Goal: Task Accomplishment & Management: Complete application form

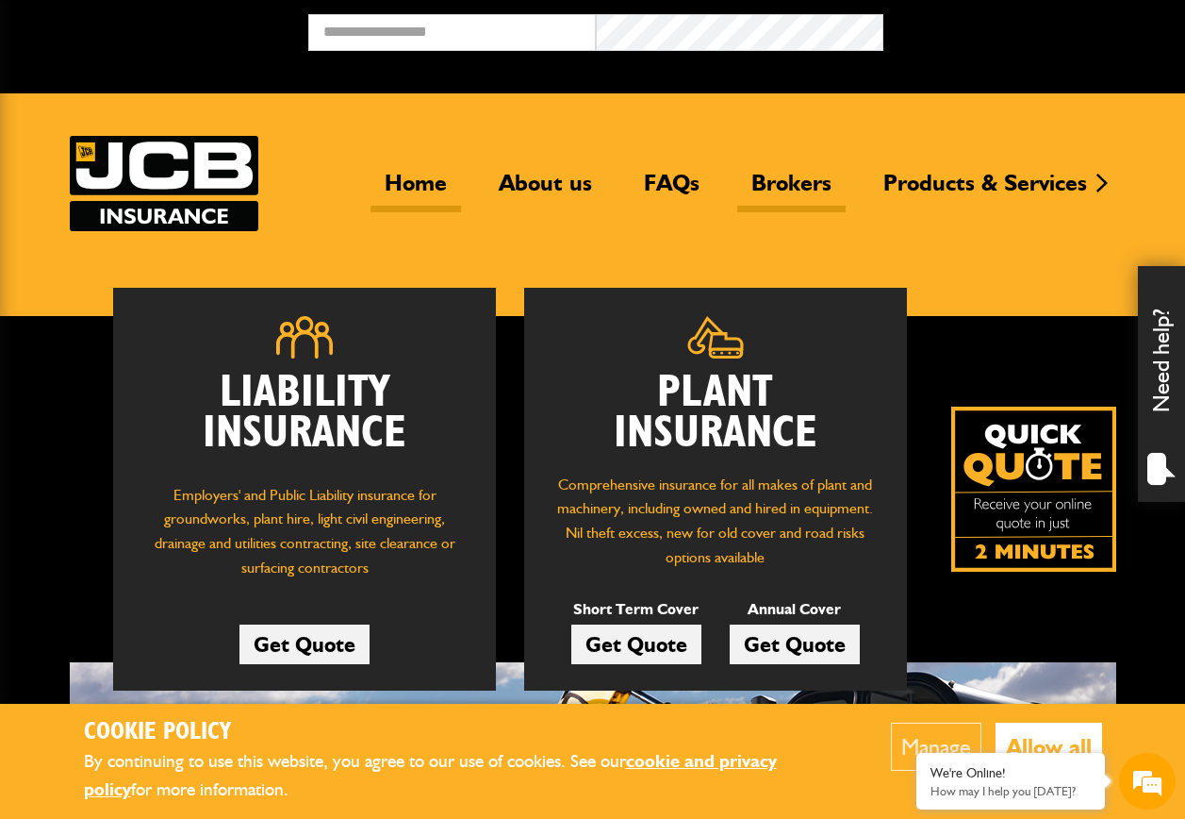
click at [788, 186] on link "Brokers" at bounding box center [791, 190] width 108 height 43
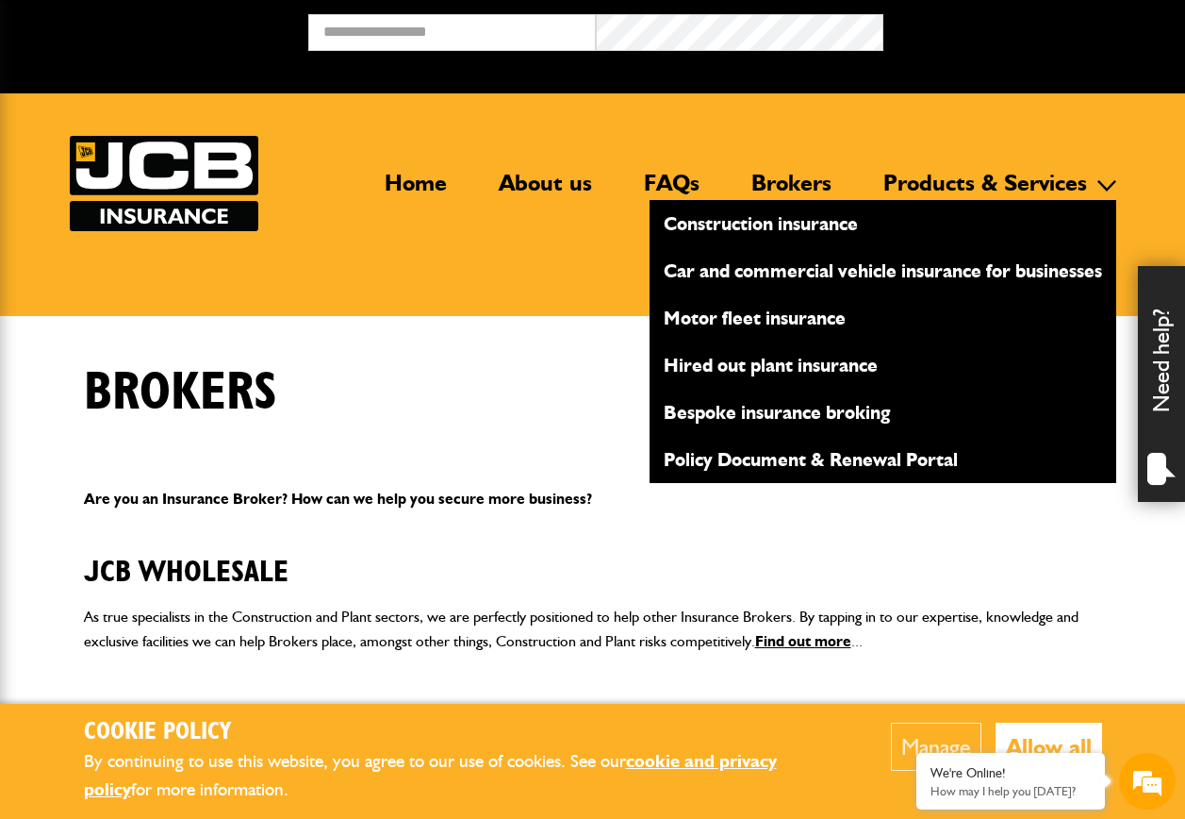
click at [805, 223] on link "Construction insurance" at bounding box center [883, 223] width 467 height 32
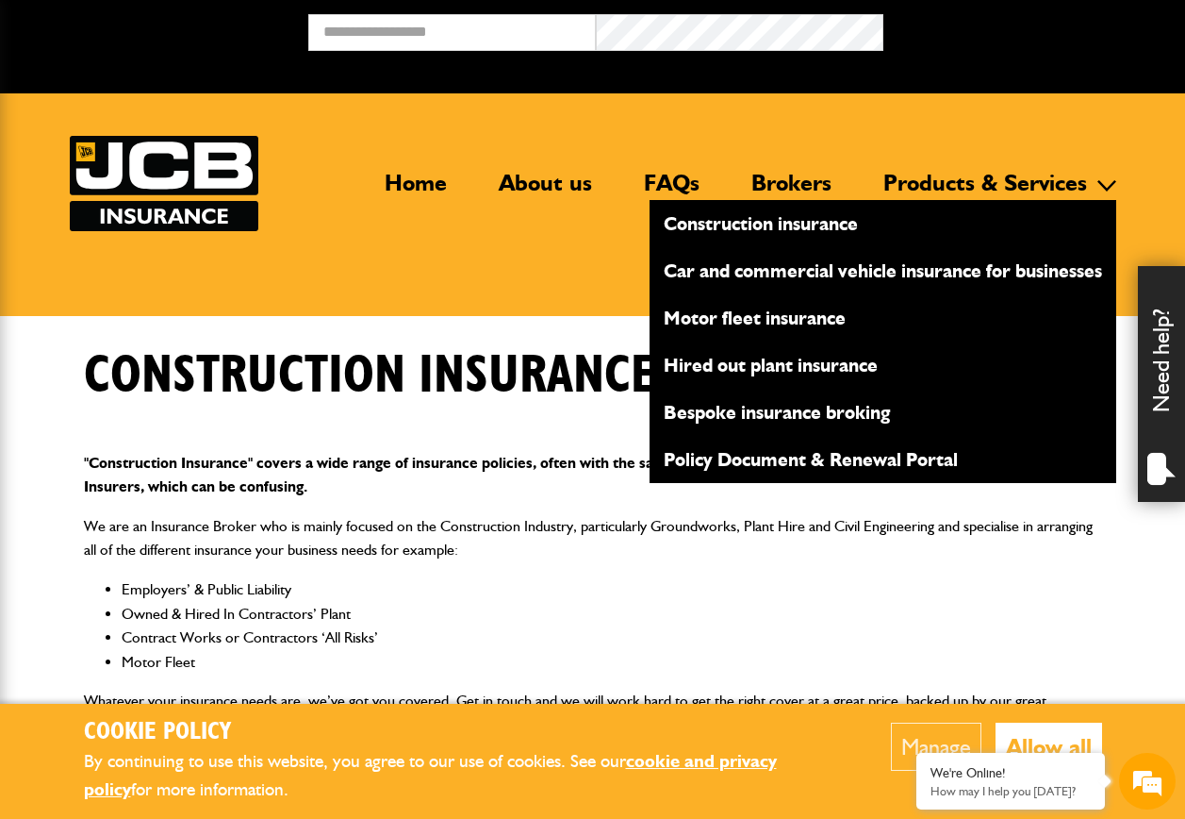
click at [768, 413] on link "Bespoke insurance broking" at bounding box center [883, 412] width 467 height 32
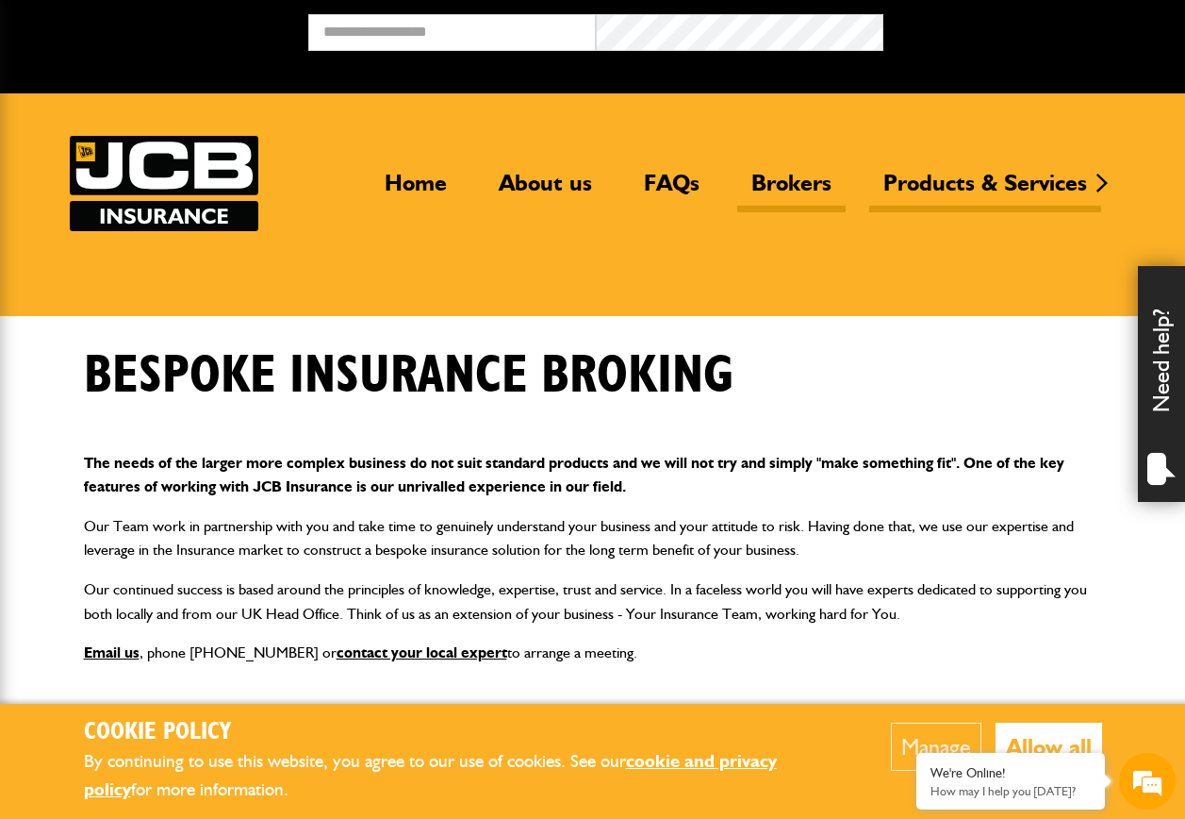
click at [789, 189] on link "Brokers" at bounding box center [791, 190] width 108 height 43
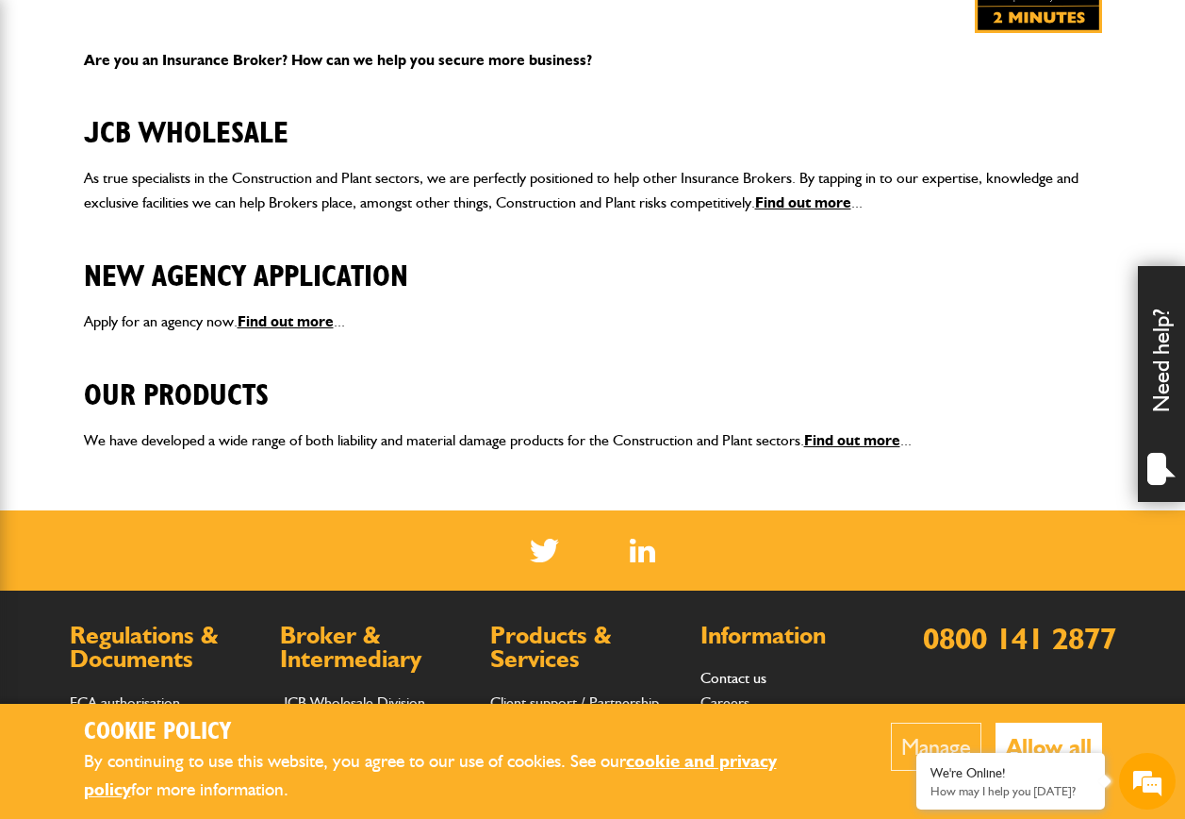
scroll to position [472, 0]
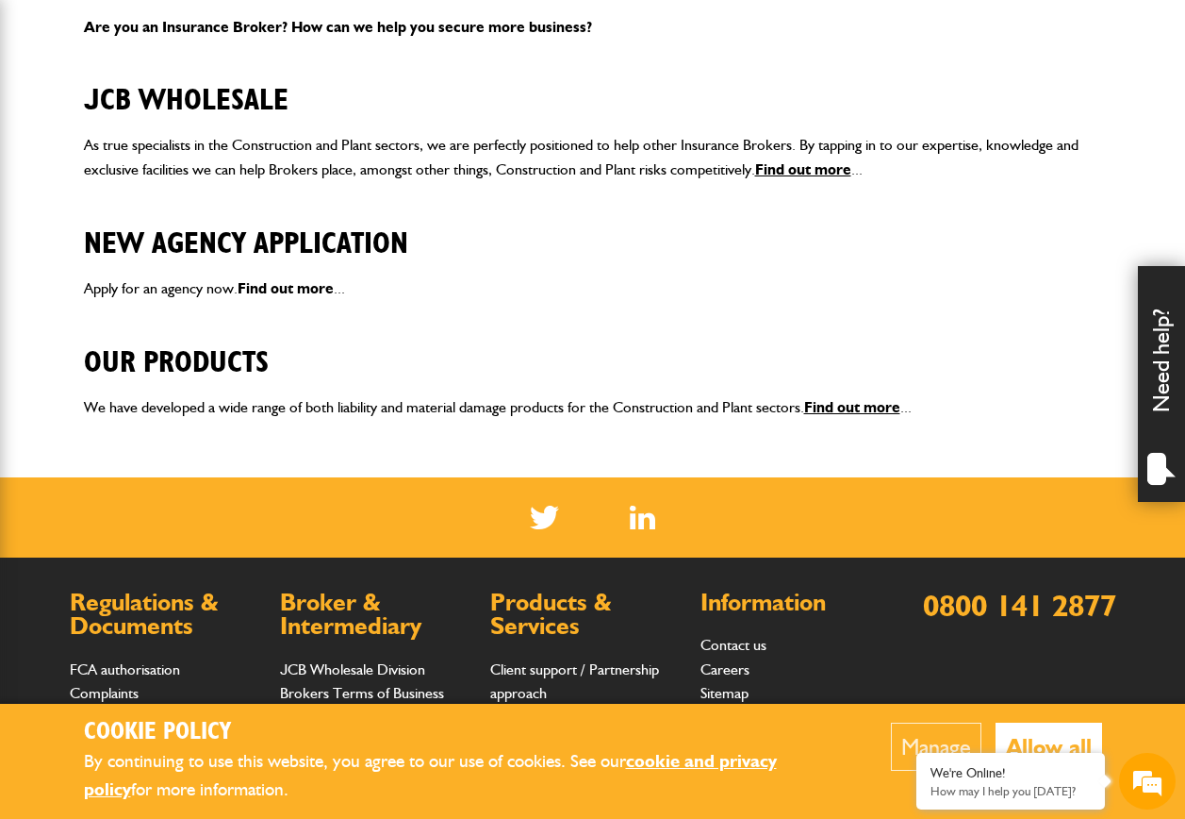
click at [304, 287] on link "Find out more" at bounding box center [286, 288] width 96 height 18
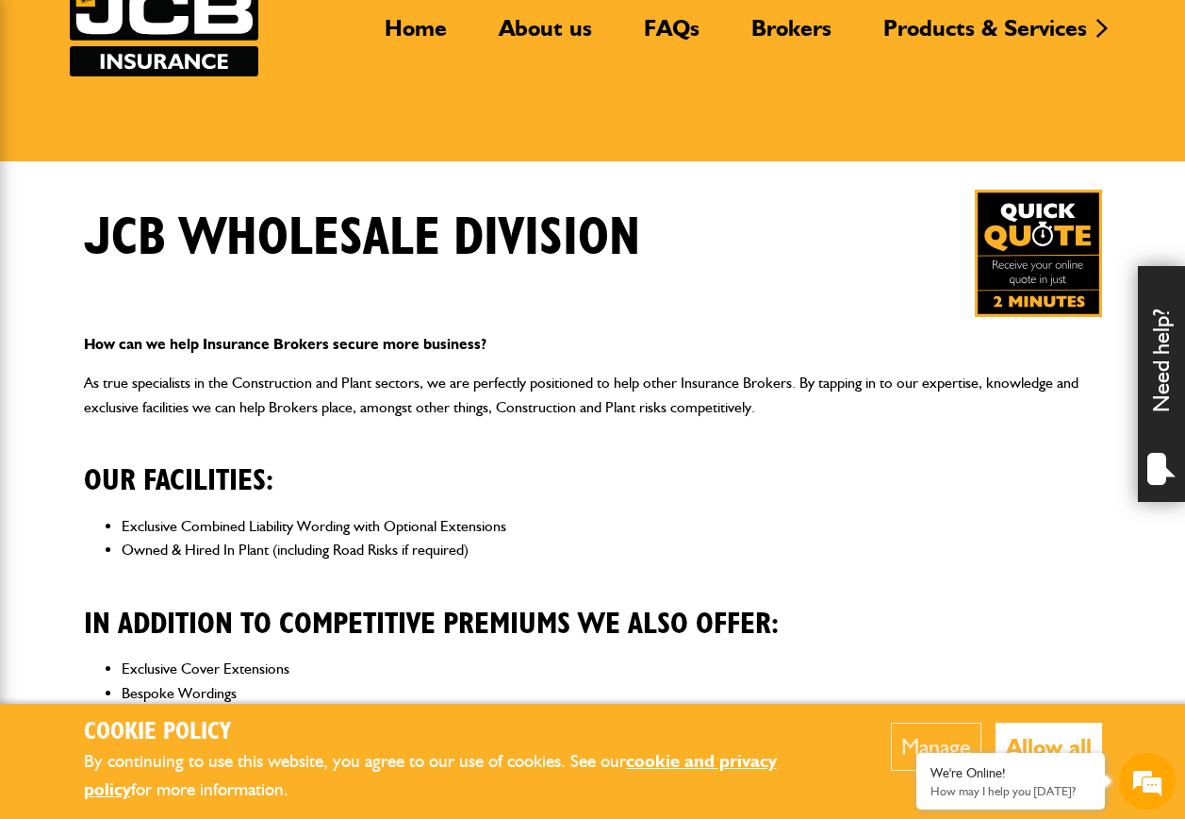
scroll to position [189, 0]
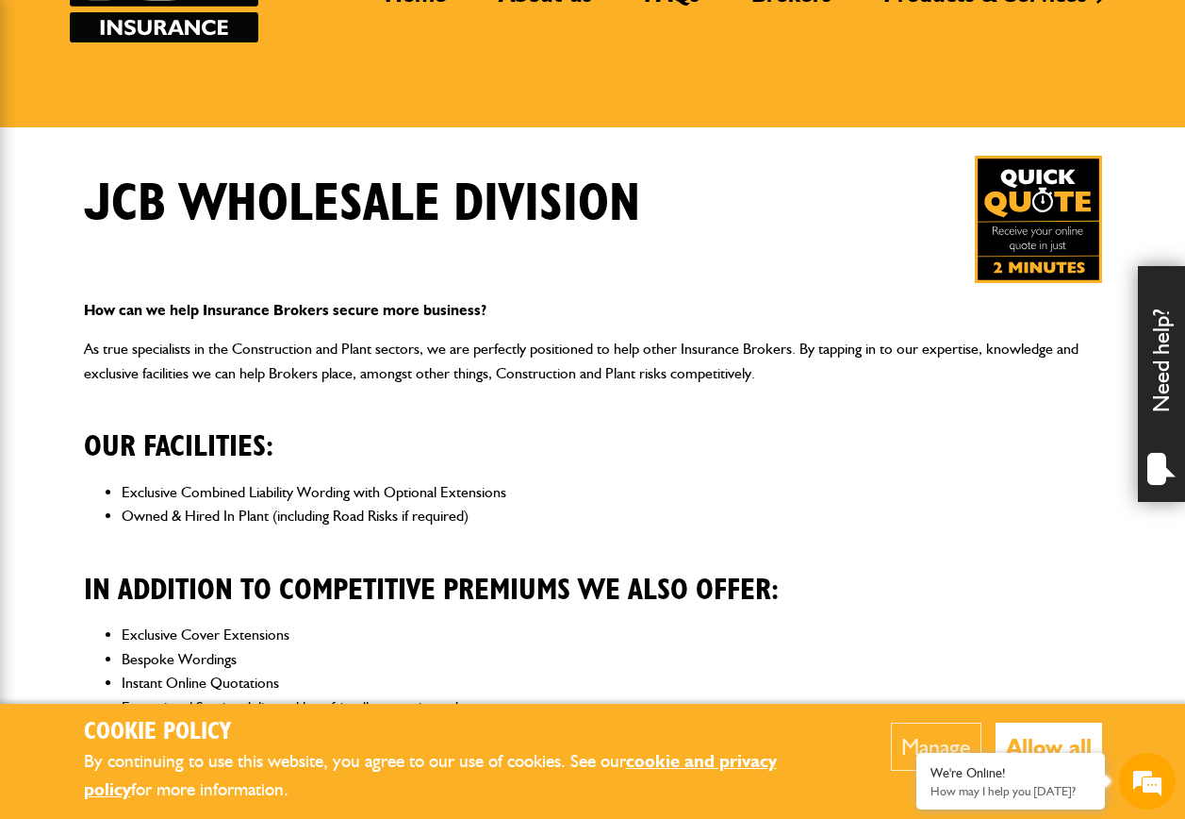
click at [1035, 737] on button "Allow all" at bounding box center [1049, 746] width 107 height 48
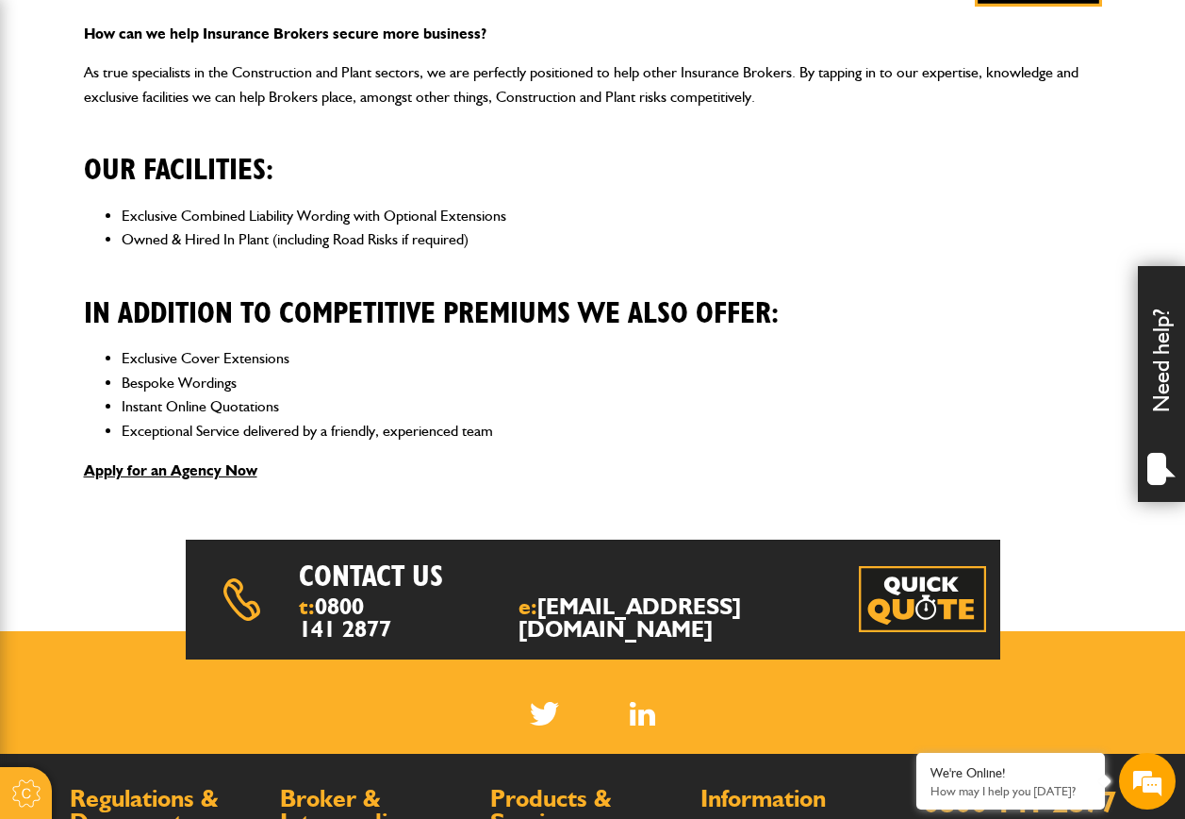
scroll to position [472, 0]
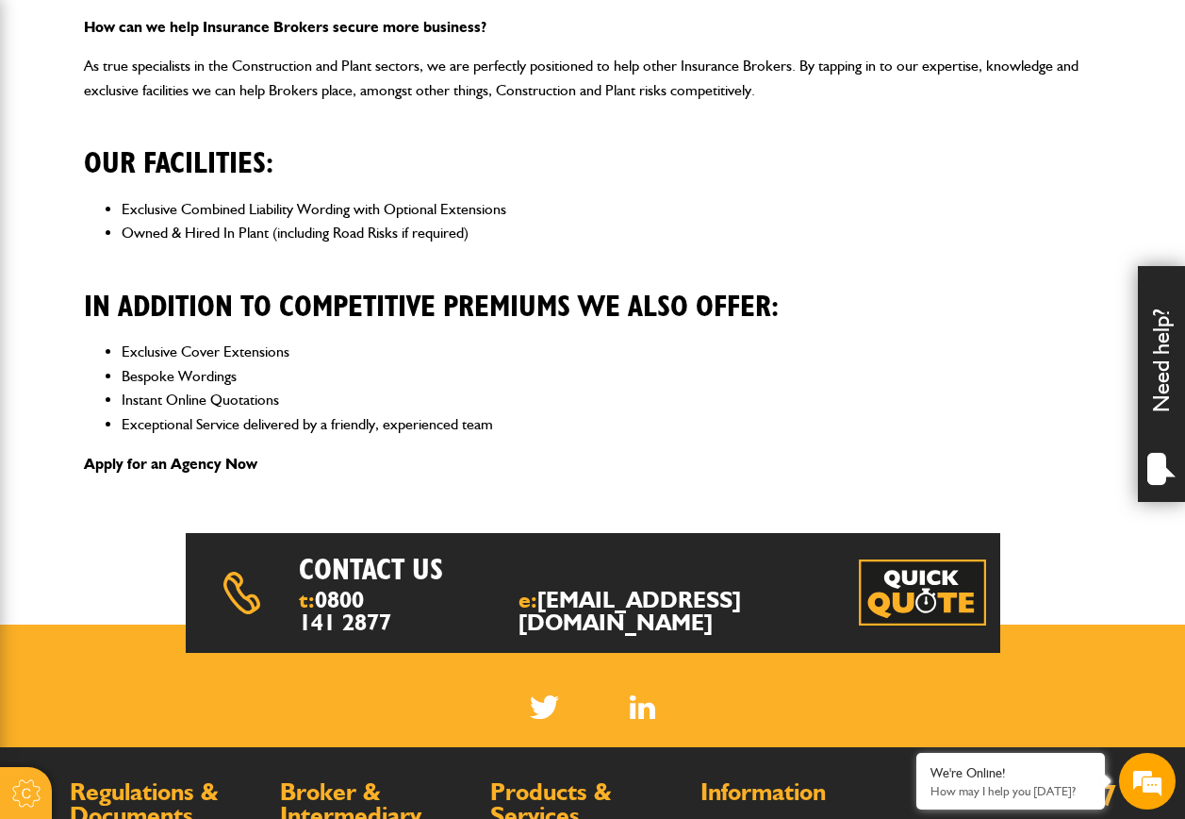
click at [183, 461] on link "Apply for an Agency Now" at bounding box center [171, 464] width 174 height 18
